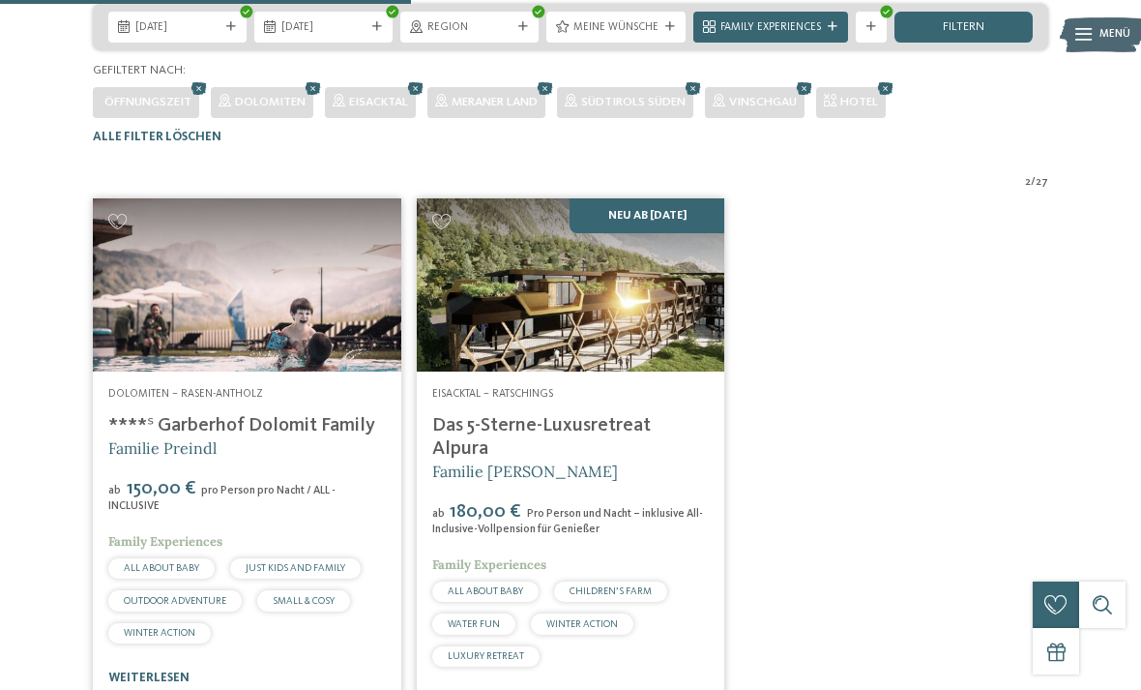
scroll to position [475, 0]
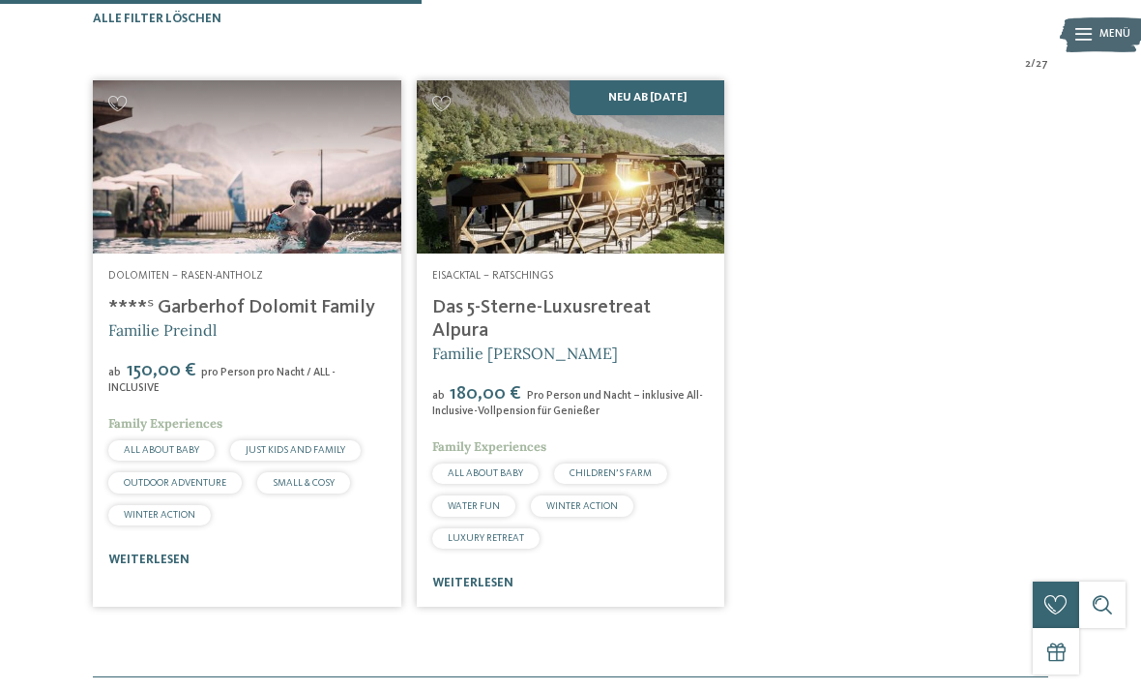
click at [317, 317] on link "****ˢ Garberhof Dolomit Family" at bounding box center [241, 307] width 267 height 19
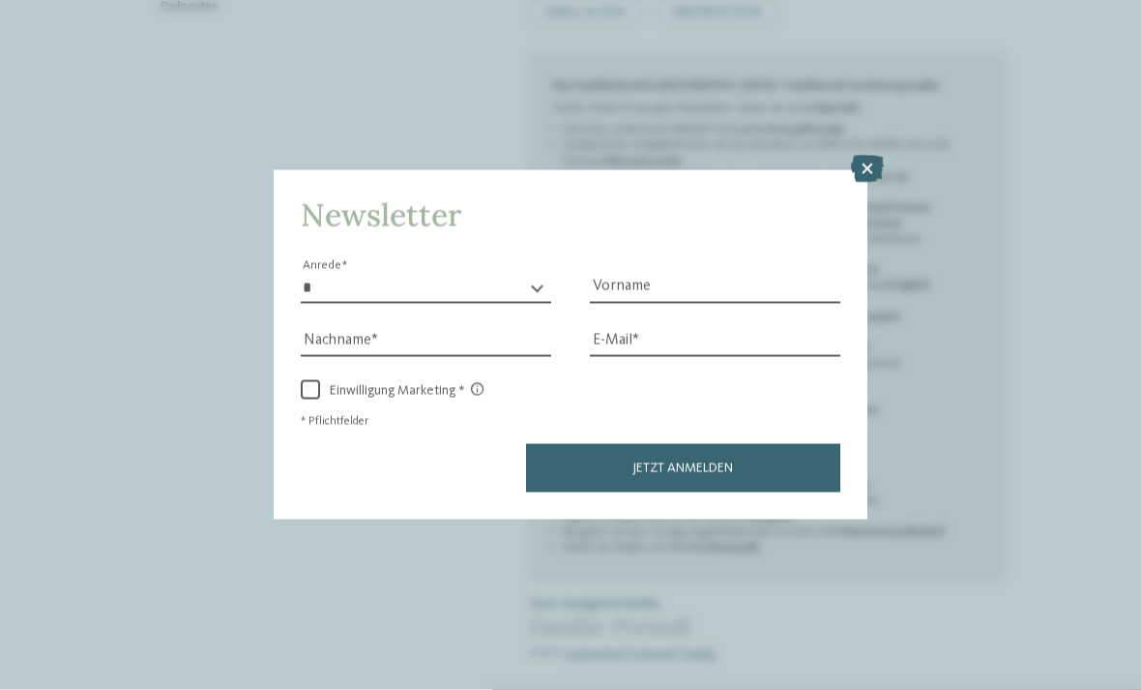
scroll to position [892, 0]
click at [866, 156] on icon at bounding box center [867, 169] width 33 height 27
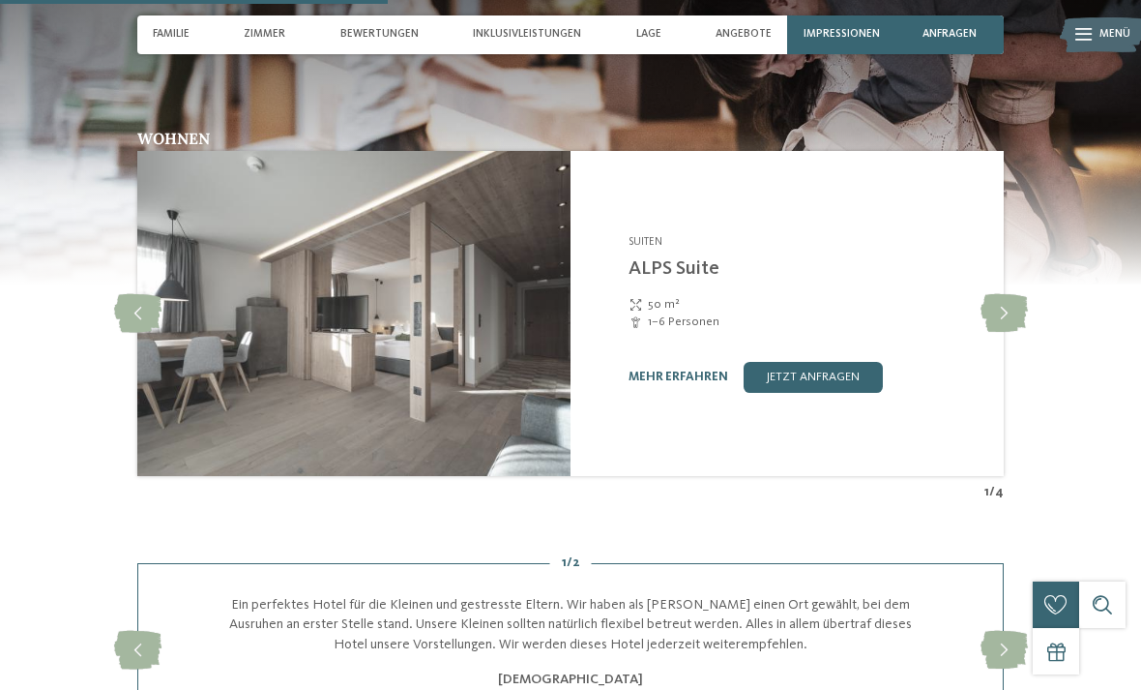
scroll to position [2187, 0]
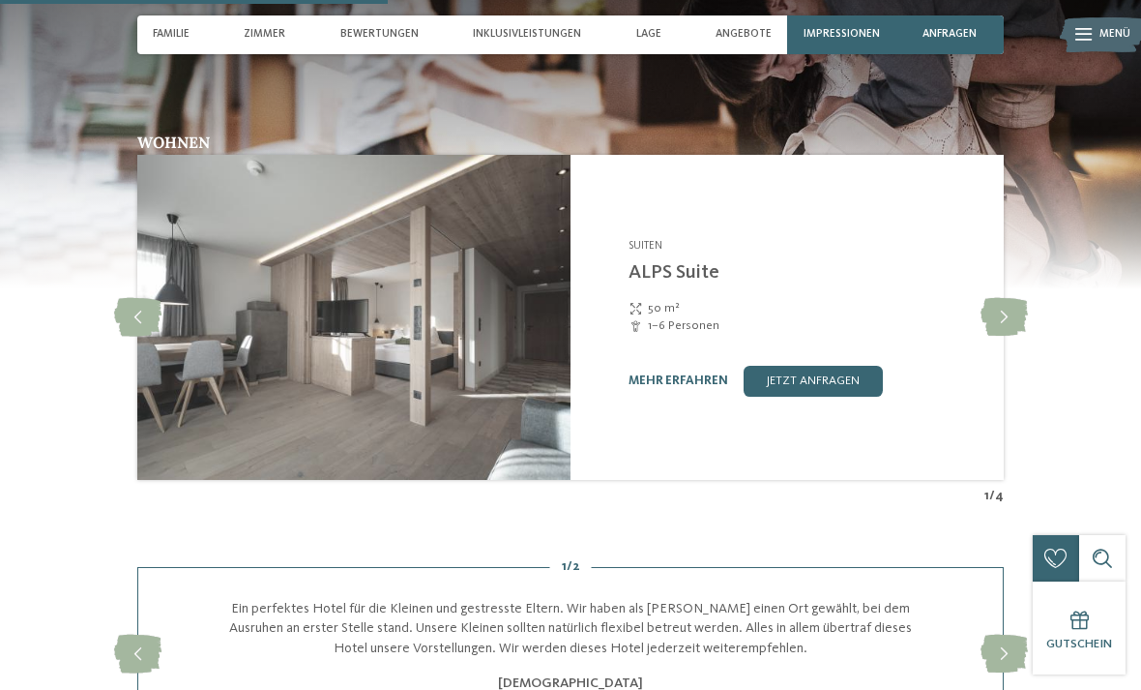
click at [1010, 322] on icon at bounding box center [1004, 317] width 47 height 39
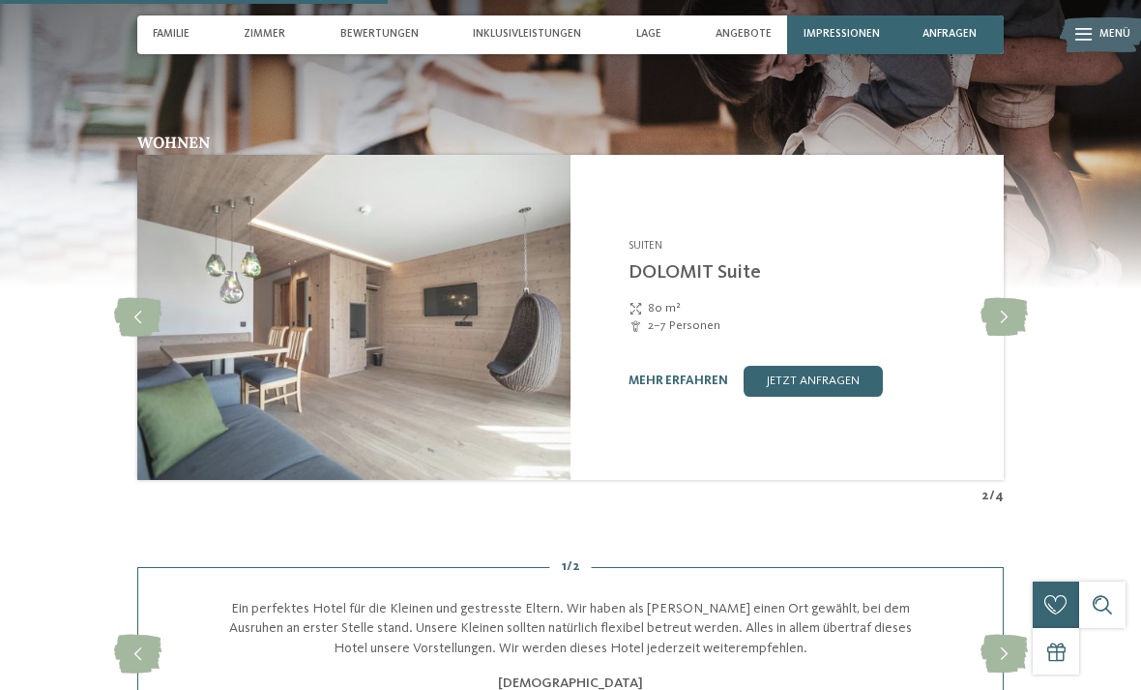
click at [1007, 323] on icon at bounding box center [1004, 317] width 47 height 39
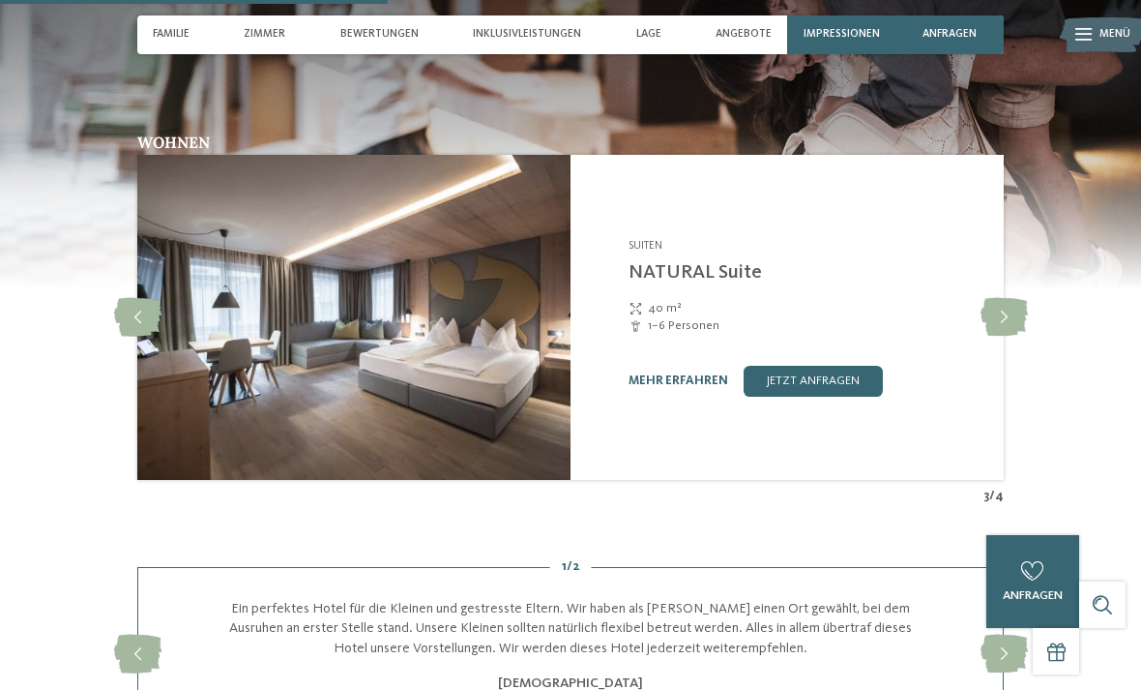
click at [1009, 330] on icon at bounding box center [1004, 317] width 47 height 39
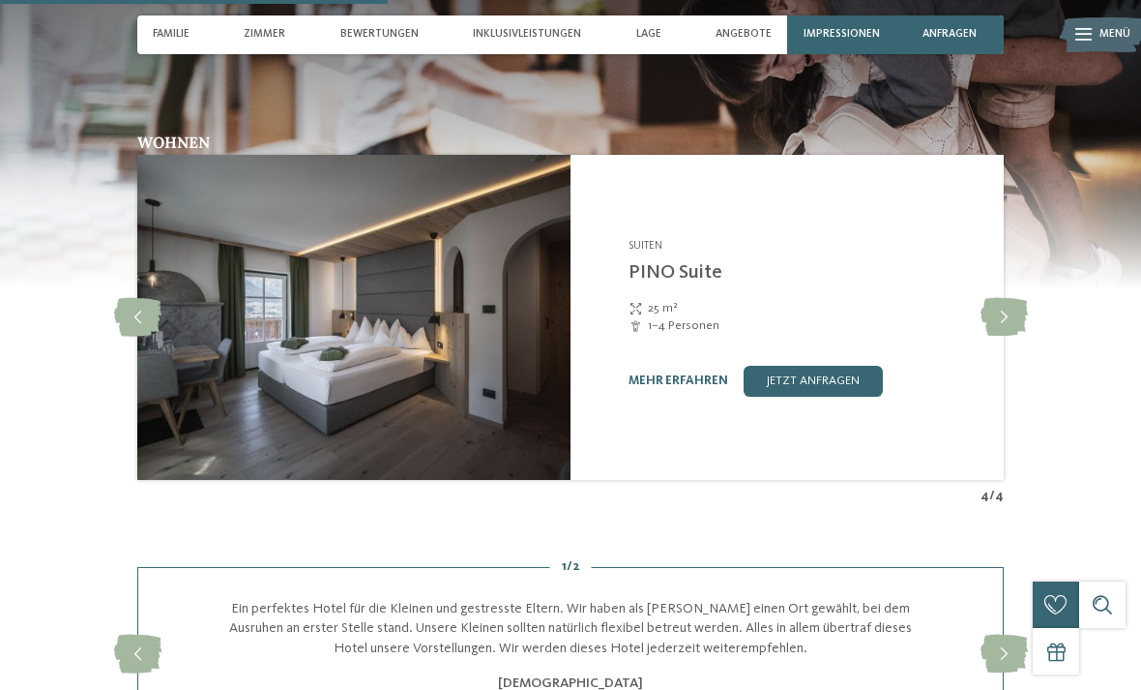
click at [1004, 334] on icon at bounding box center [1004, 317] width 47 height 39
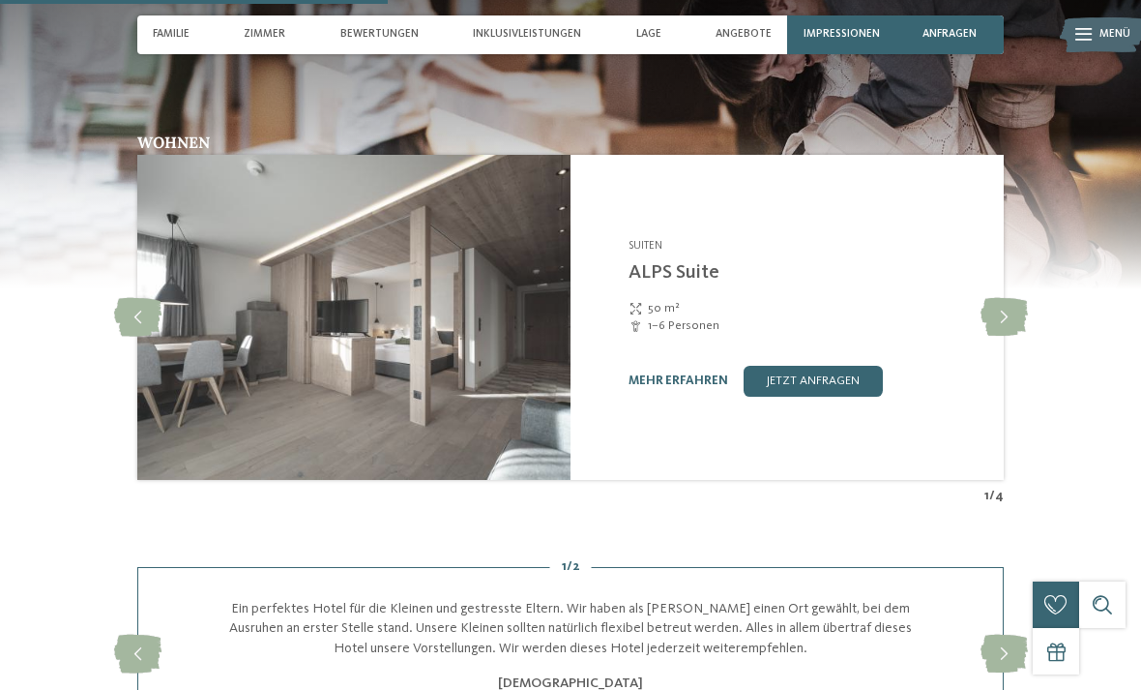
click at [998, 337] on icon at bounding box center [1004, 317] width 47 height 39
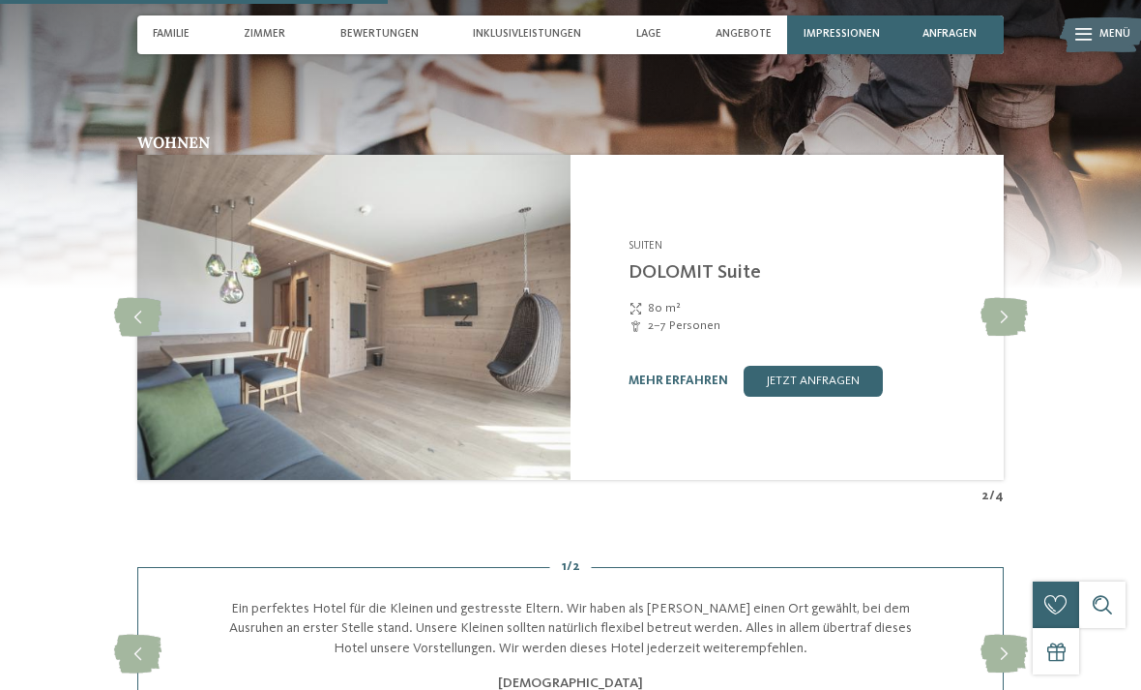
click at [999, 337] on icon at bounding box center [1004, 317] width 47 height 39
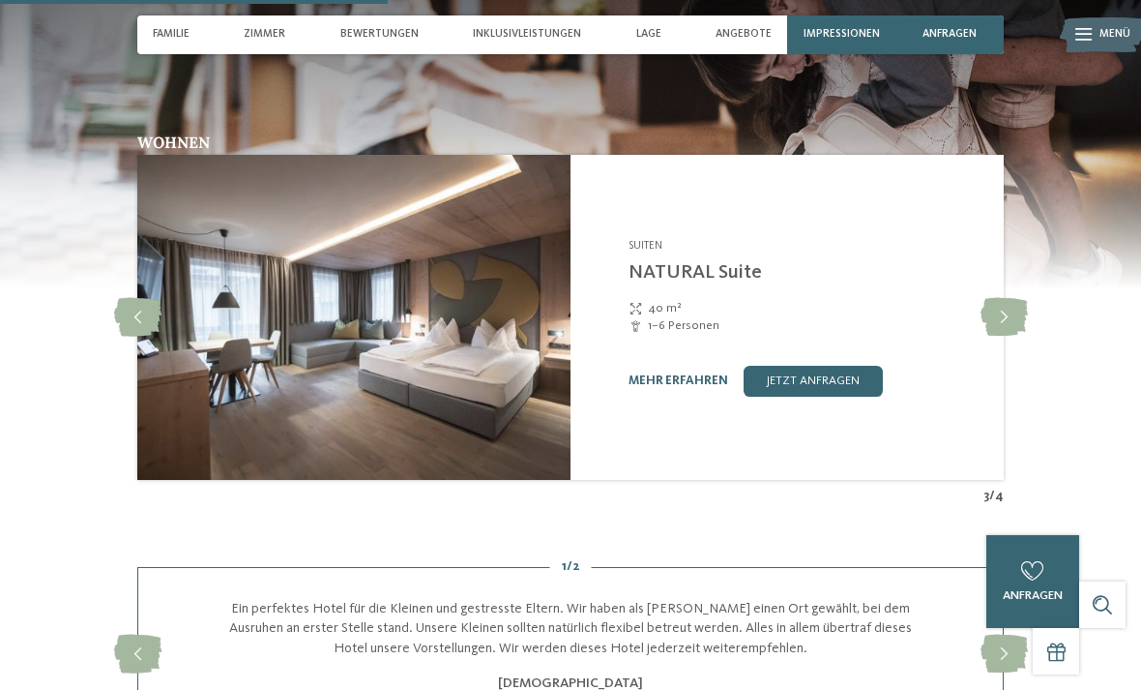
click at [1009, 322] on icon at bounding box center [1004, 317] width 47 height 39
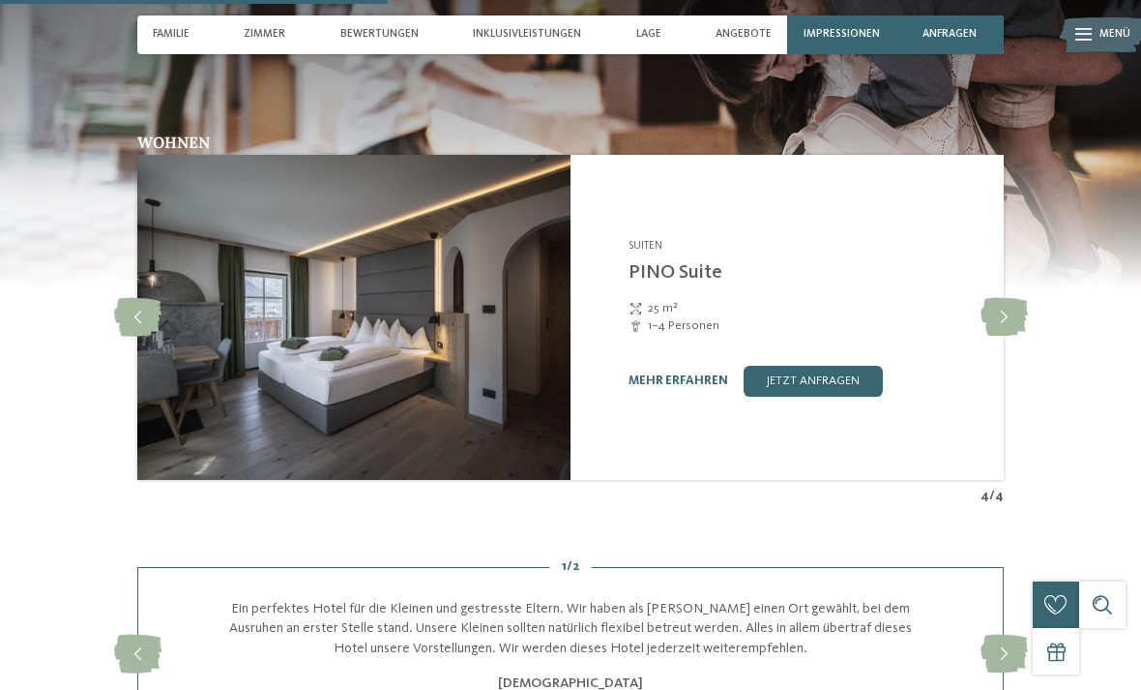
click at [1007, 325] on icon at bounding box center [1004, 317] width 47 height 39
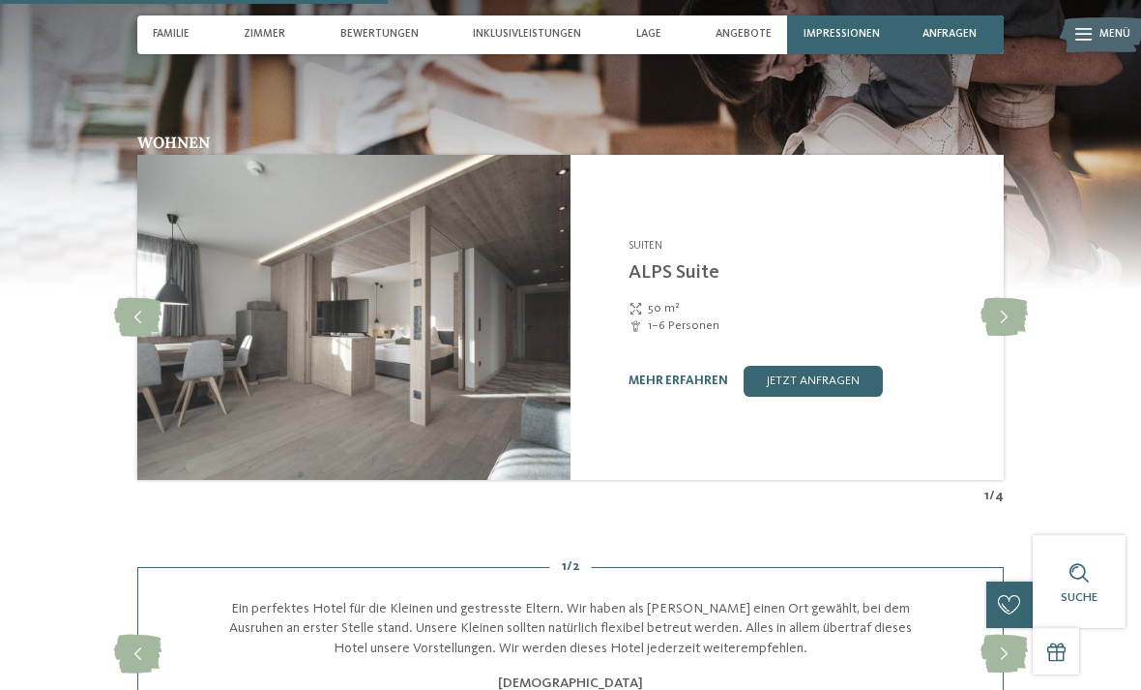
click at [811, 397] on link "jetzt anfragen" at bounding box center [813, 381] width 139 height 31
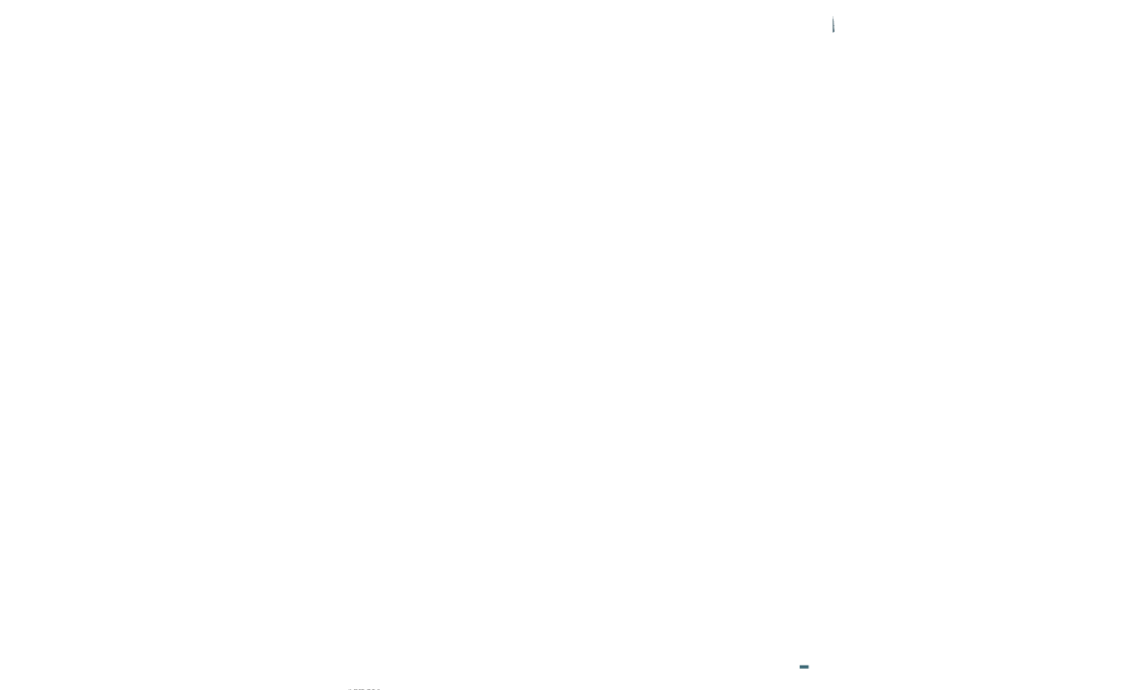
scroll to position [5179, 0]
